Goal: Communication & Community: Answer question/provide support

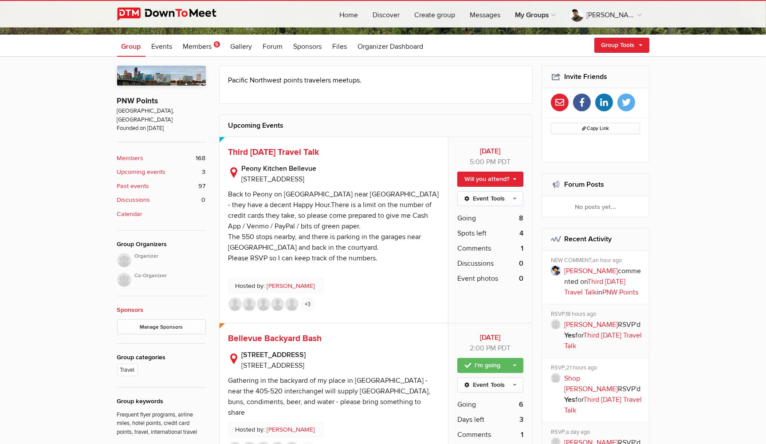
scroll to position [234, 0]
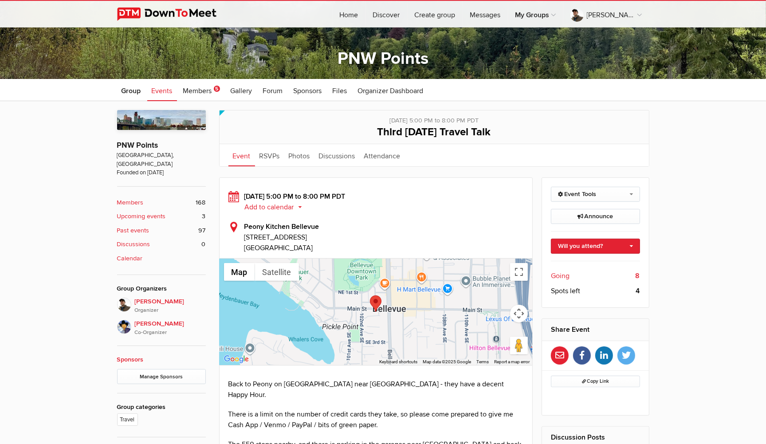
scroll to position [187, 0]
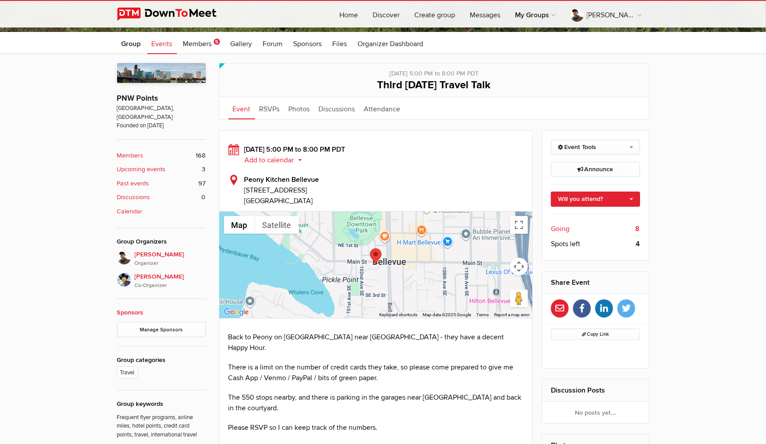
click at [556, 226] on span "Going" at bounding box center [560, 229] width 19 height 11
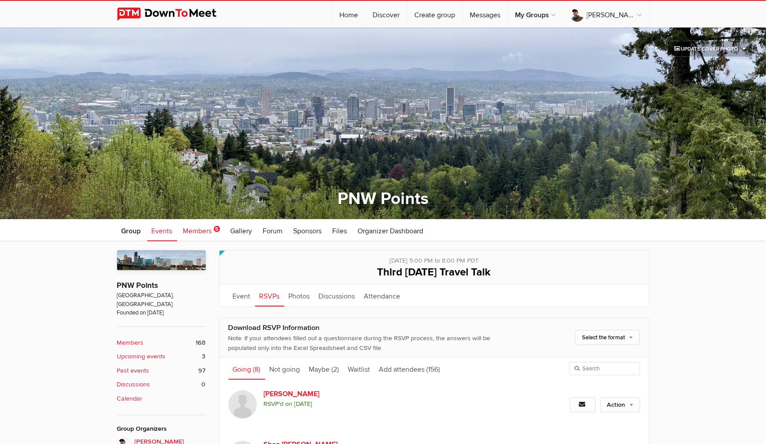
click at [198, 233] on span "Members" at bounding box center [197, 231] width 29 height 9
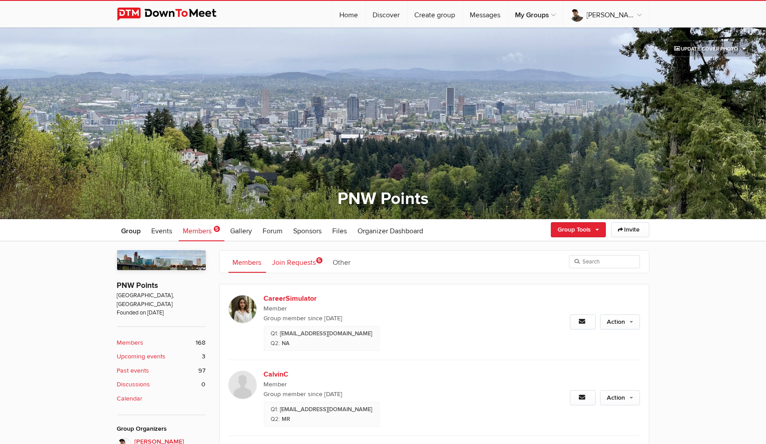
click at [307, 256] on link "Join Requests 5" at bounding box center [297, 262] width 59 height 22
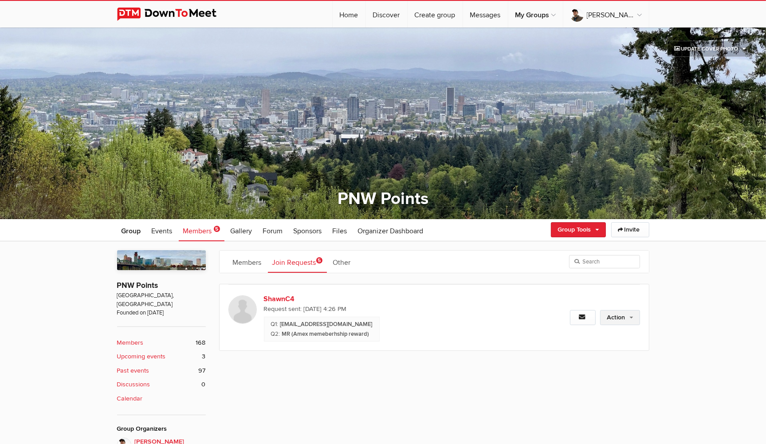
click at [626, 316] on link "Action" at bounding box center [620, 317] width 40 height 15
click at [569, 336] on link "Approve Request" at bounding box center [591, 336] width 97 height 13
drag, startPoint x: 340, startPoint y: 324, endPoint x: 280, endPoint y: 325, distance: 59.5
click at [280, 325] on div "[EMAIL_ADDRESS][DOMAIN_NAME]" at bounding box center [322, 324] width 102 height 10
copy span "[EMAIL_ADDRESS][DOMAIN_NAME]"
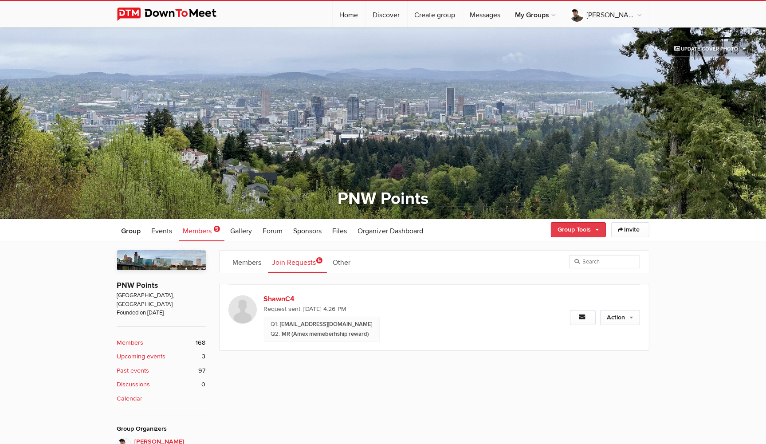
click at [594, 229] on link "Group Tools" at bounding box center [578, 229] width 55 height 15
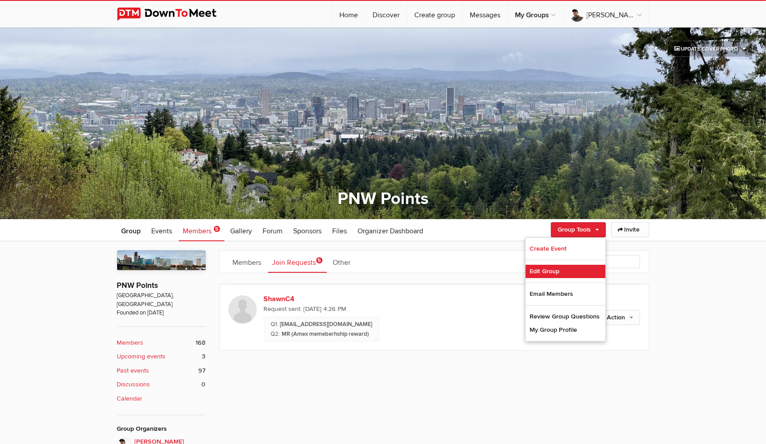
click at [551, 271] on link "Edit Group" at bounding box center [566, 271] width 80 height 13
select select "United States"
select select "WA"
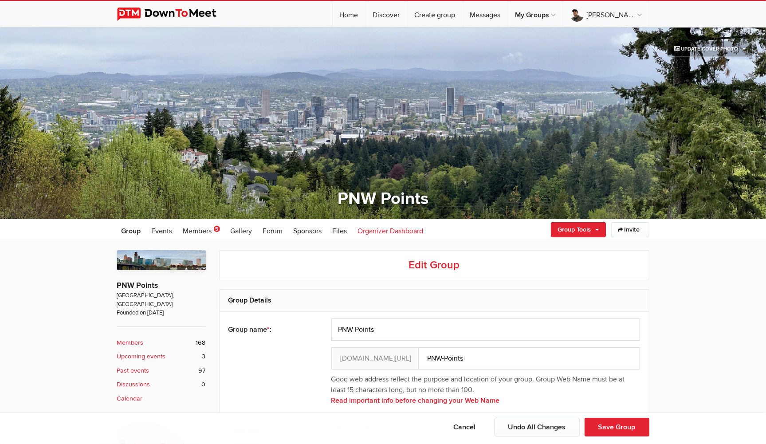
click at [390, 229] on span "Organizer Dashboard" at bounding box center [391, 231] width 66 height 9
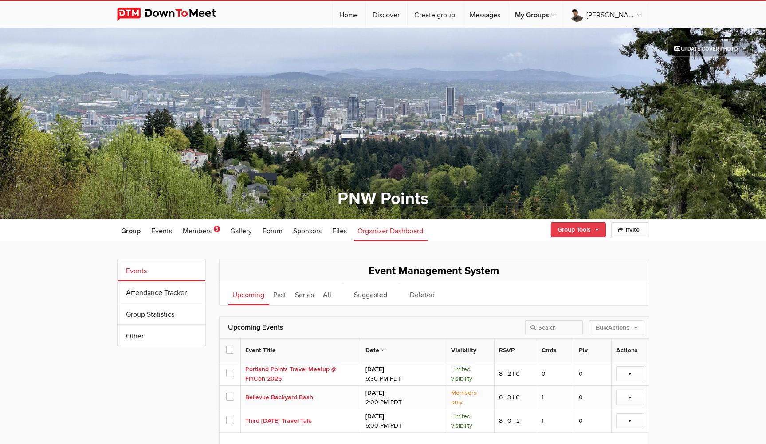
click at [593, 225] on link "Group Tools" at bounding box center [578, 229] width 55 height 15
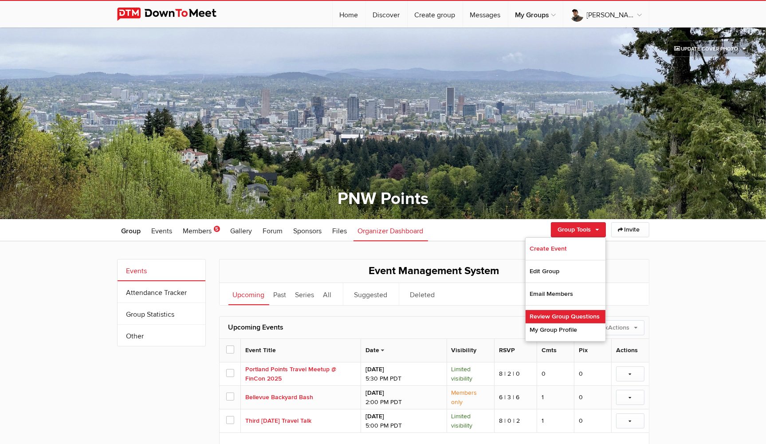
click at [560, 315] on link "Review Group Questions" at bounding box center [566, 316] width 80 height 13
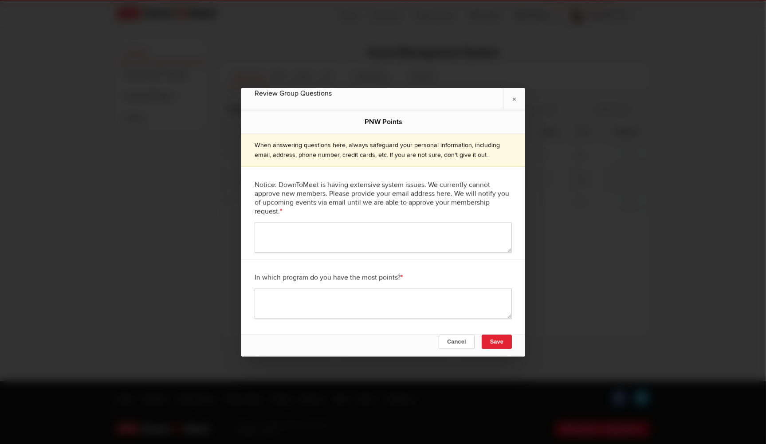
scroll to position [229, 0]
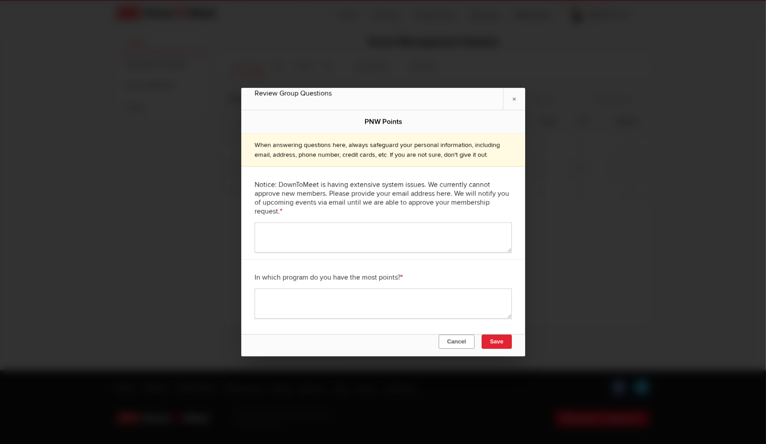
click at [453, 343] on button "Cancel" at bounding box center [456, 342] width 36 height 14
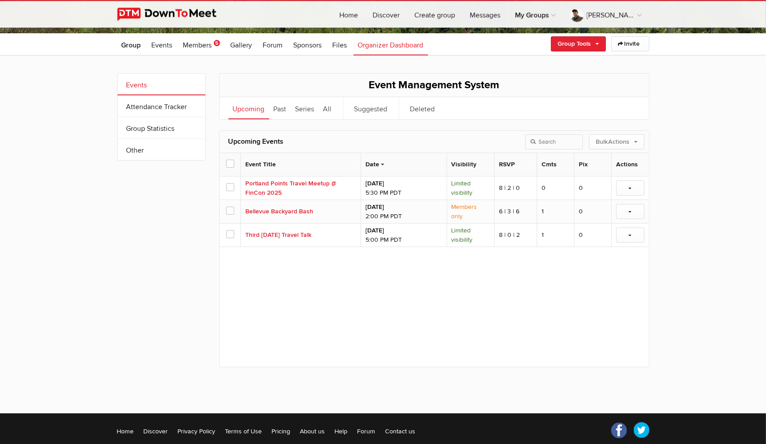
scroll to position [88, 0]
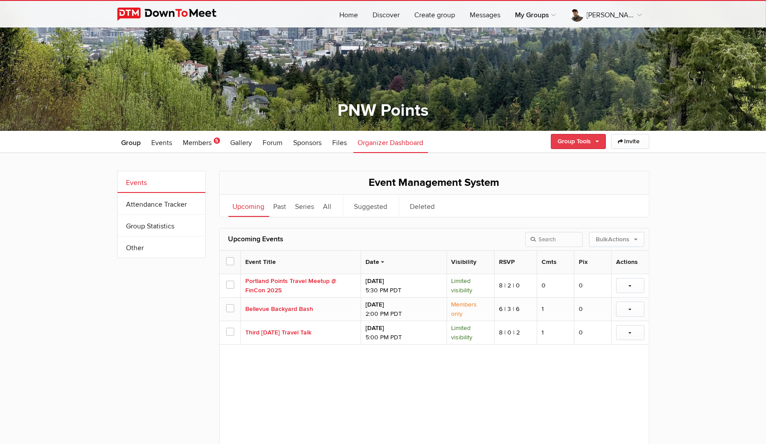
click at [594, 143] on link "Group Tools" at bounding box center [578, 141] width 55 height 15
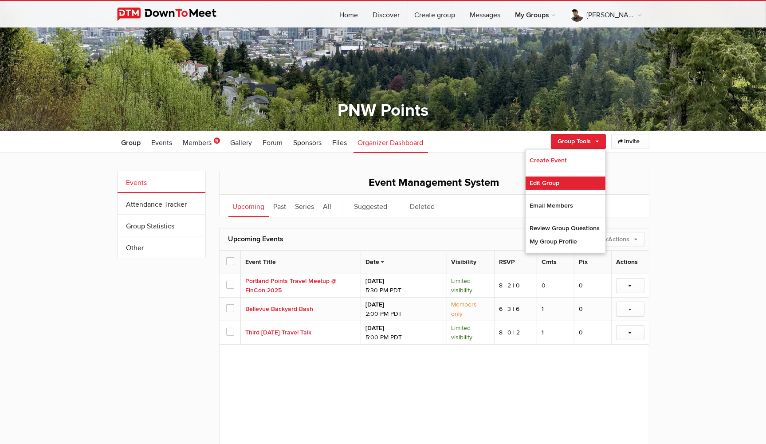
click at [555, 184] on link "Edit Group" at bounding box center [566, 183] width 80 height 13
select select "United States"
select select "WA"
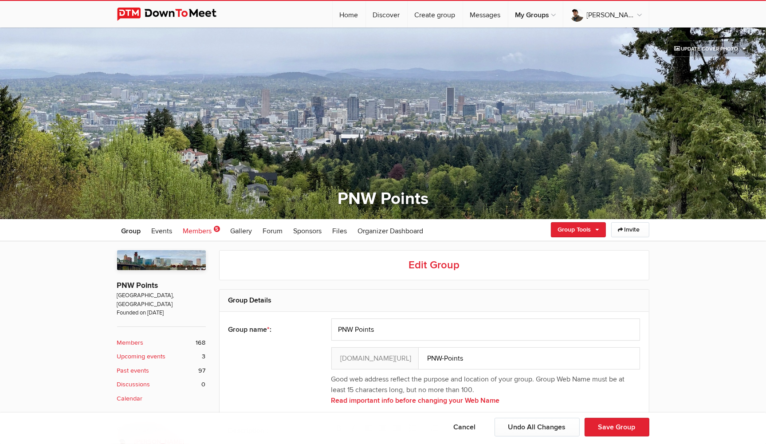
click at [197, 230] on span "Members" at bounding box center [197, 231] width 29 height 9
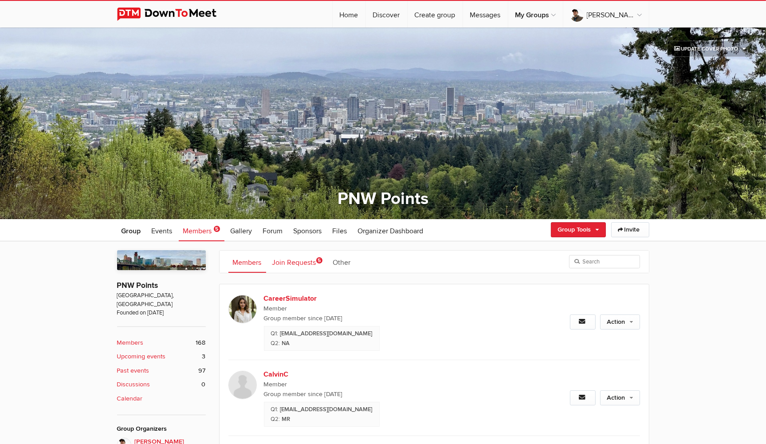
click at [291, 262] on link "Join Requests 5" at bounding box center [297, 262] width 59 height 22
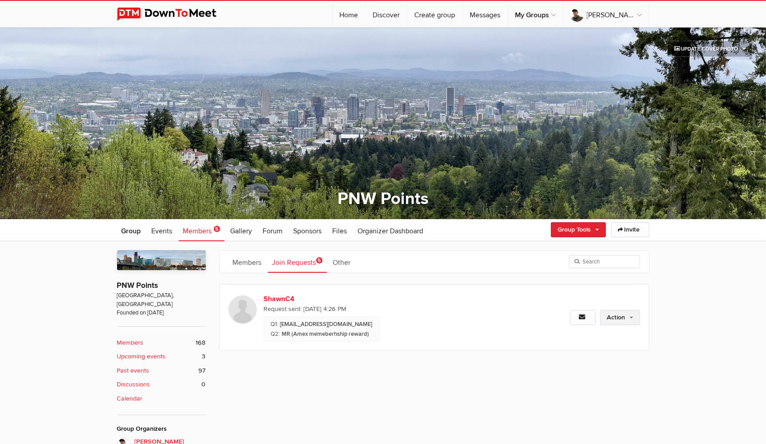
click at [627, 313] on link "Action" at bounding box center [620, 317] width 40 height 15
click at [565, 335] on link "Approve Request" at bounding box center [591, 336] width 97 height 13
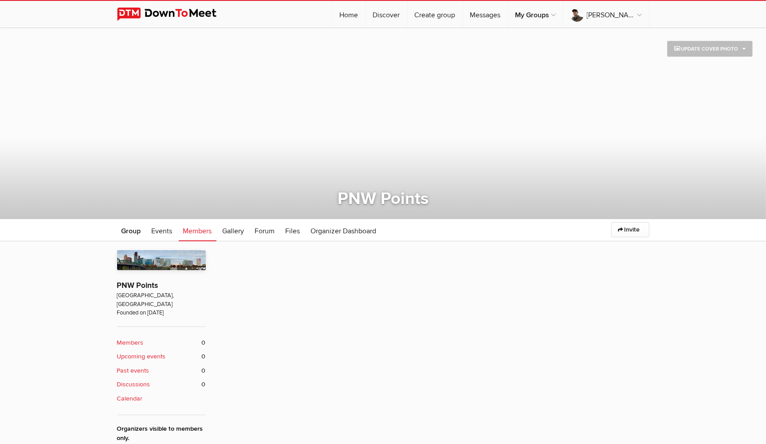
scroll to position [219, 0]
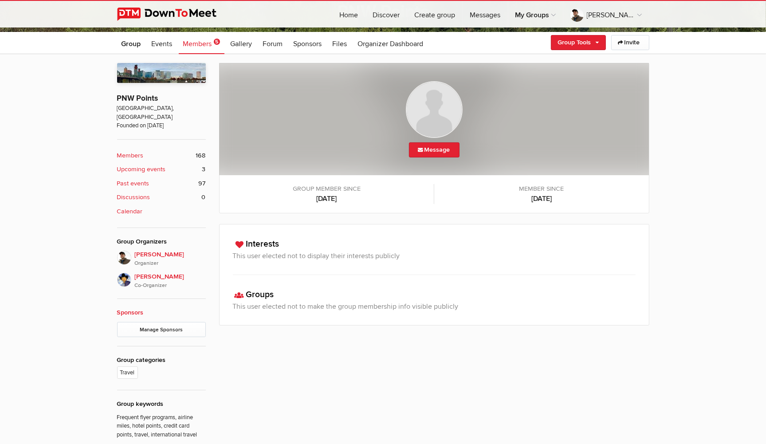
scroll to position [140, 0]
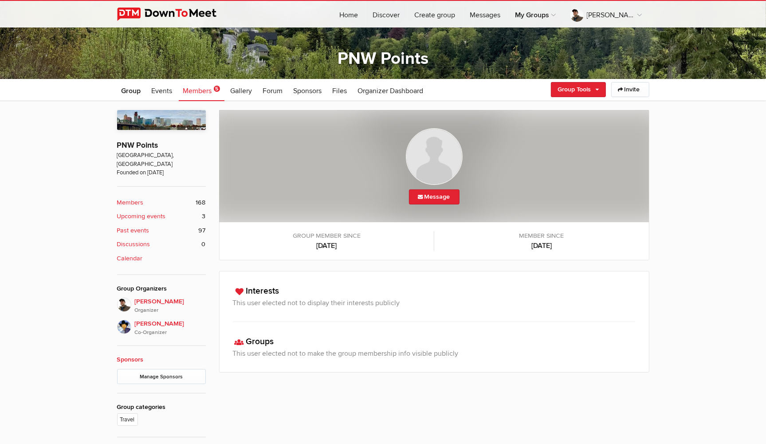
click at [125, 198] on b "Members" at bounding box center [130, 203] width 27 height 10
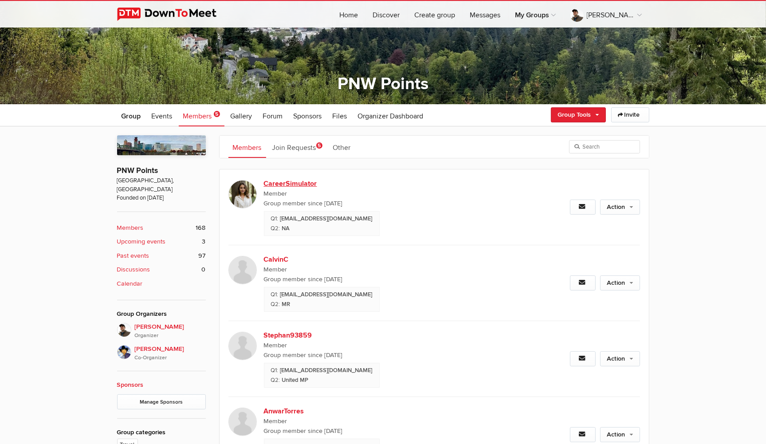
scroll to position [78, 0]
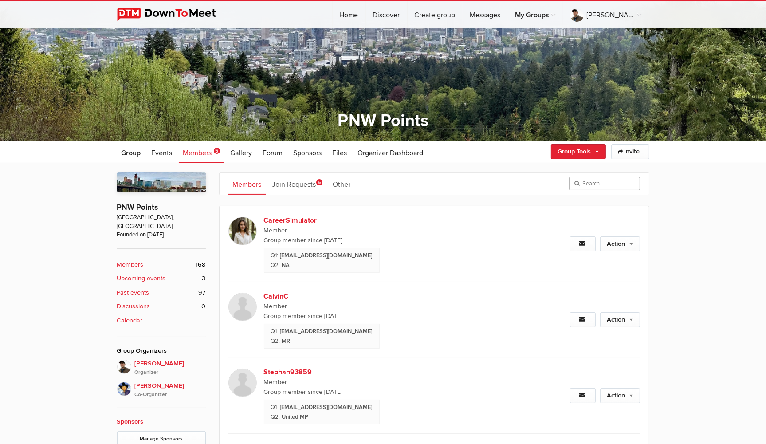
click at [616, 182] on input "search" at bounding box center [604, 183] width 71 height 13
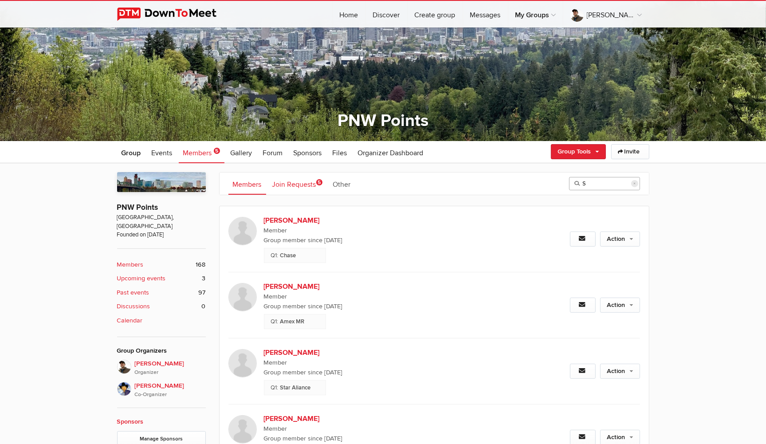
type input "S"
click at [300, 182] on link "Join Requests 5" at bounding box center [297, 184] width 59 height 22
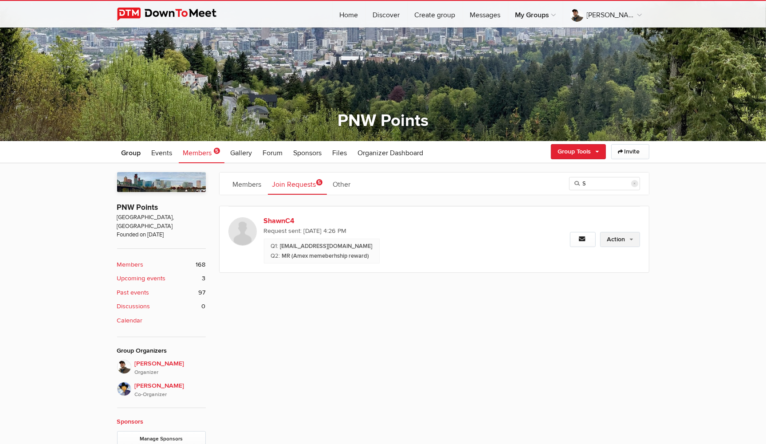
click at [627, 237] on link "Action" at bounding box center [620, 239] width 40 height 15
click at [557, 257] on link "Approve Request" at bounding box center [591, 258] width 97 height 13
